Goal: Navigation & Orientation: Find specific page/section

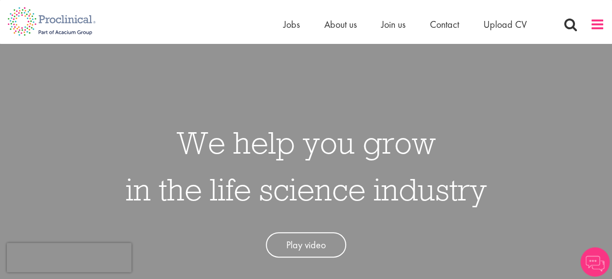
click at [601, 24] on span at bounding box center [597, 24] width 15 height 15
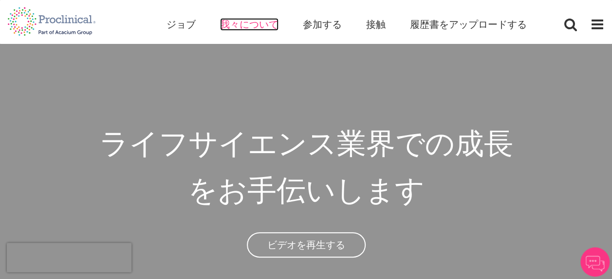
click at [252, 26] on span "我々について" at bounding box center [249, 24] width 58 height 13
